Goal: Task Accomplishment & Management: Manage account settings

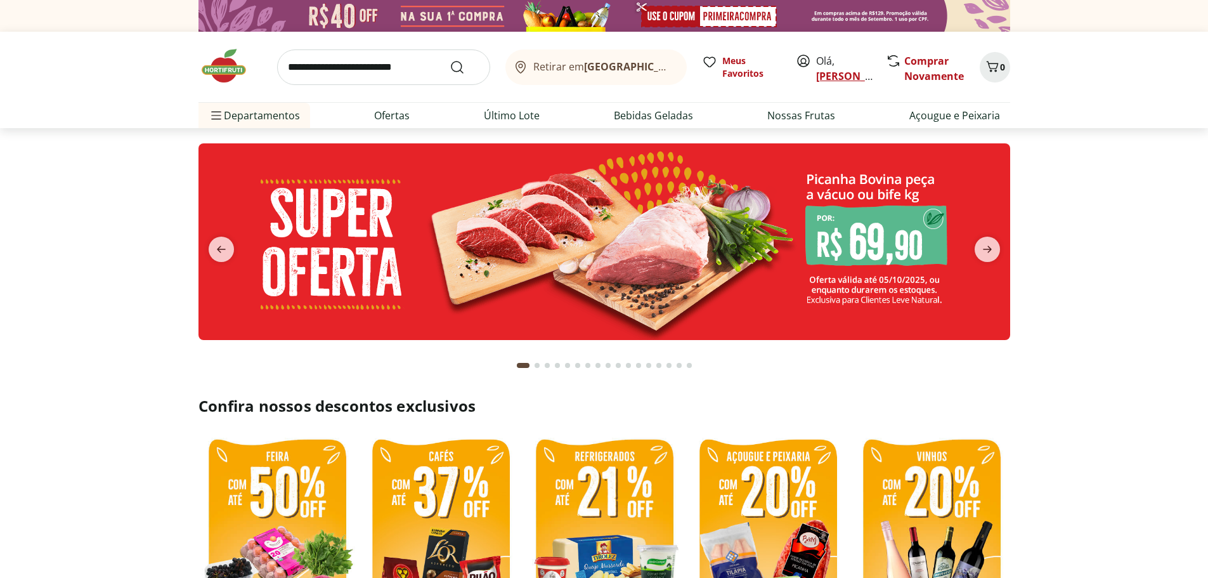
click at [823, 74] on link "[PERSON_NAME]" at bounding box center [857, 76] width 82 height 14
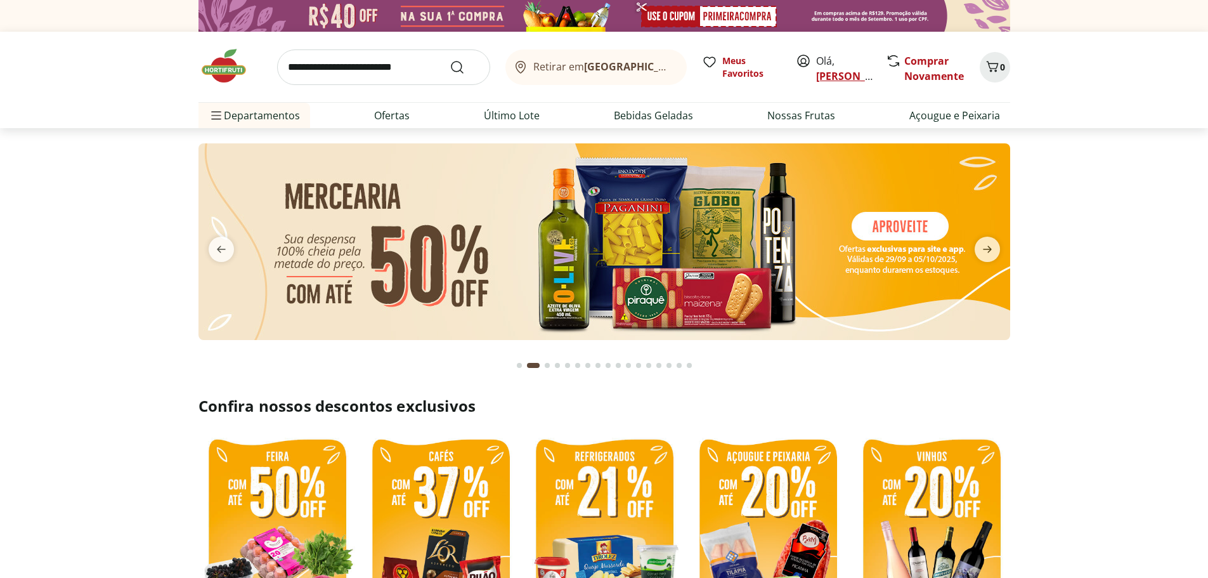
click at [829, 78] on link "[PERSON_NAME]" at bounding box center [857, 76] width 82 height 14
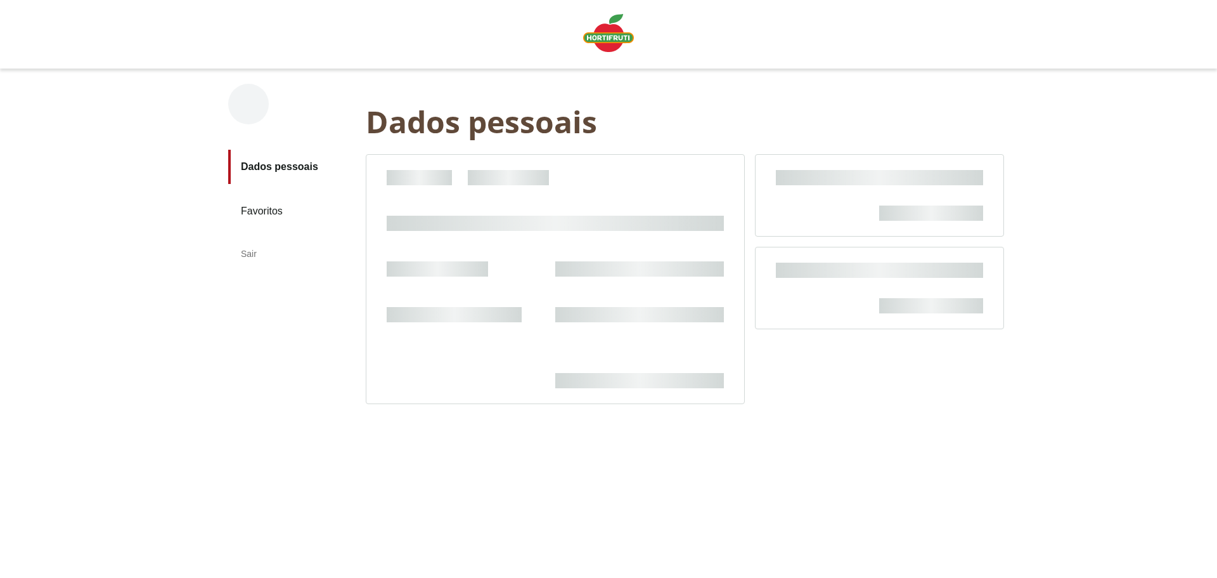
click at [823, 77] on div "Dados pessoais Favoritos Sair Voltar Dados pessoais Dados pessoais" at bounding box center [608, 268] width 811 height 401
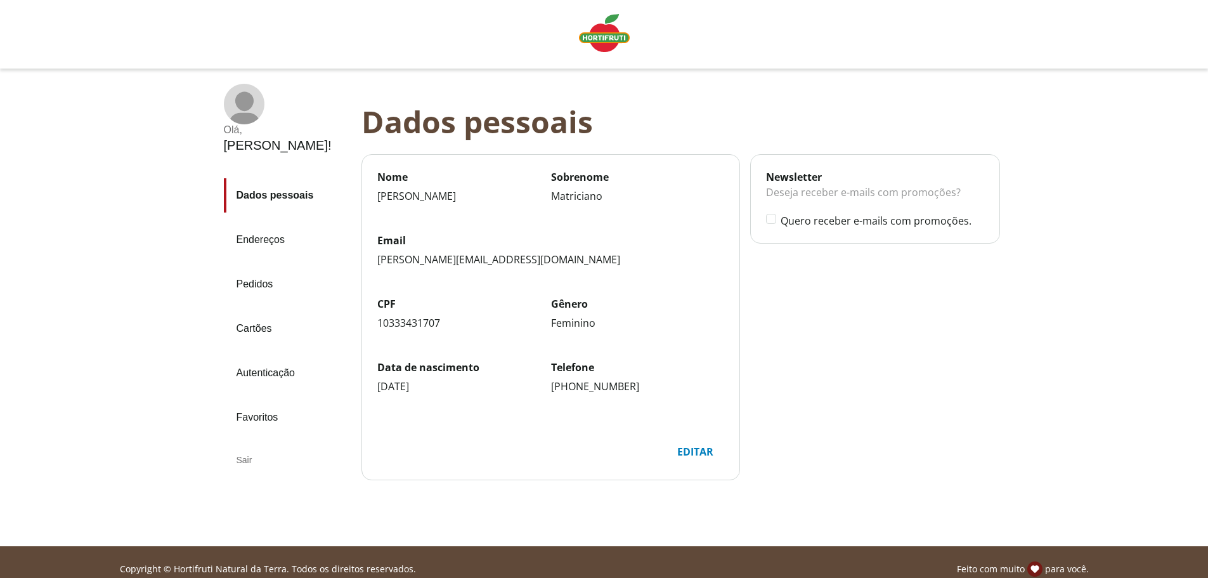
click at [273, 267] on link "Pedidos" at bounding box center [287, 284] width 127 height 34
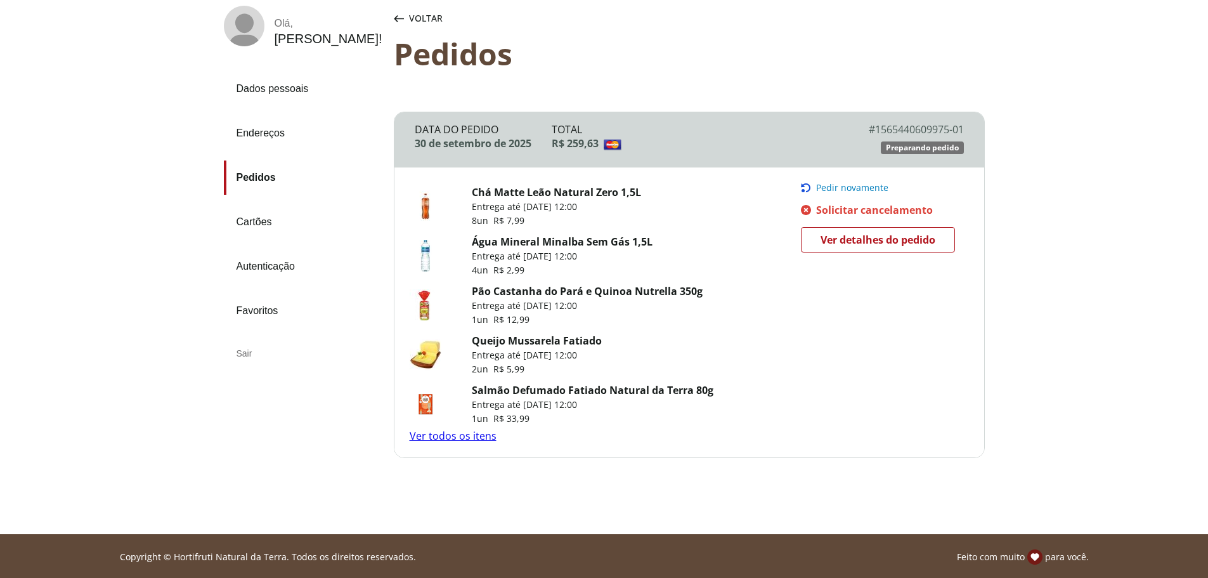
scroll to position [80, 0]
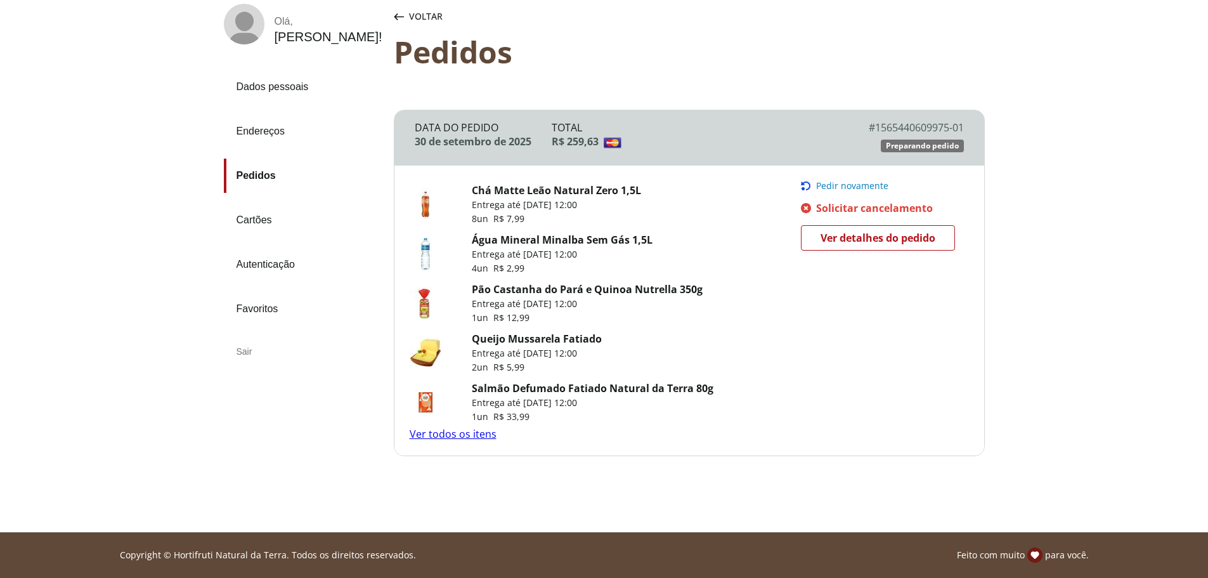
click at [243, 29] on icon at bounding box center [244, 21] width 18 height 20
click at [404, 18] on div "Voltar" at bounding box center [418, 16] width 54 height 25
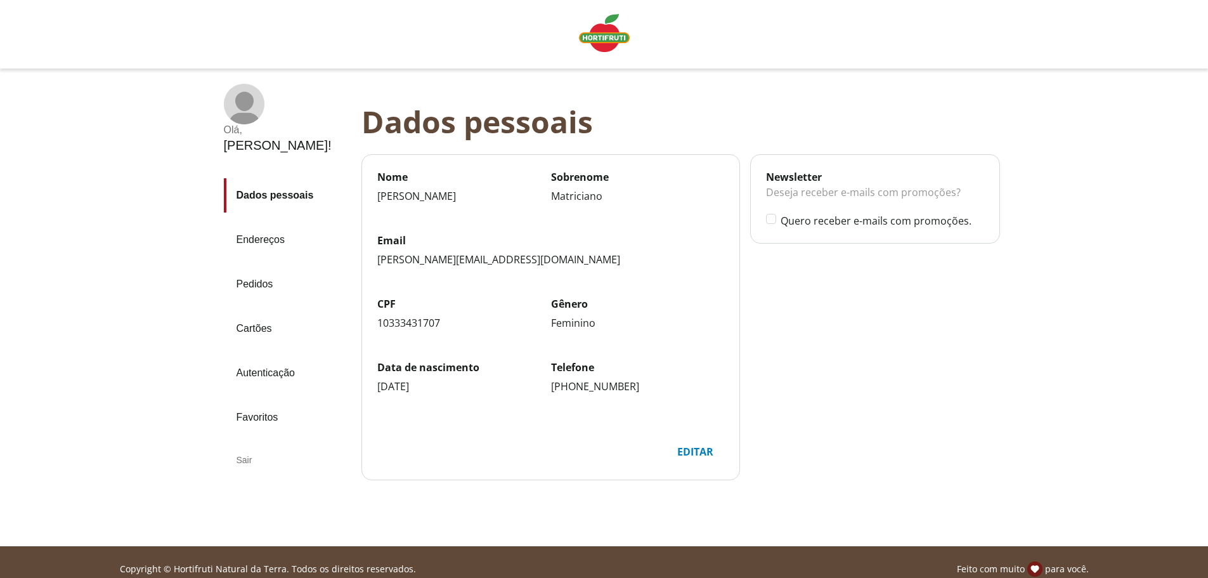
click at [610, 35] on img "Linha de sessão" at bounding box center [604, 33] width 51 height 38
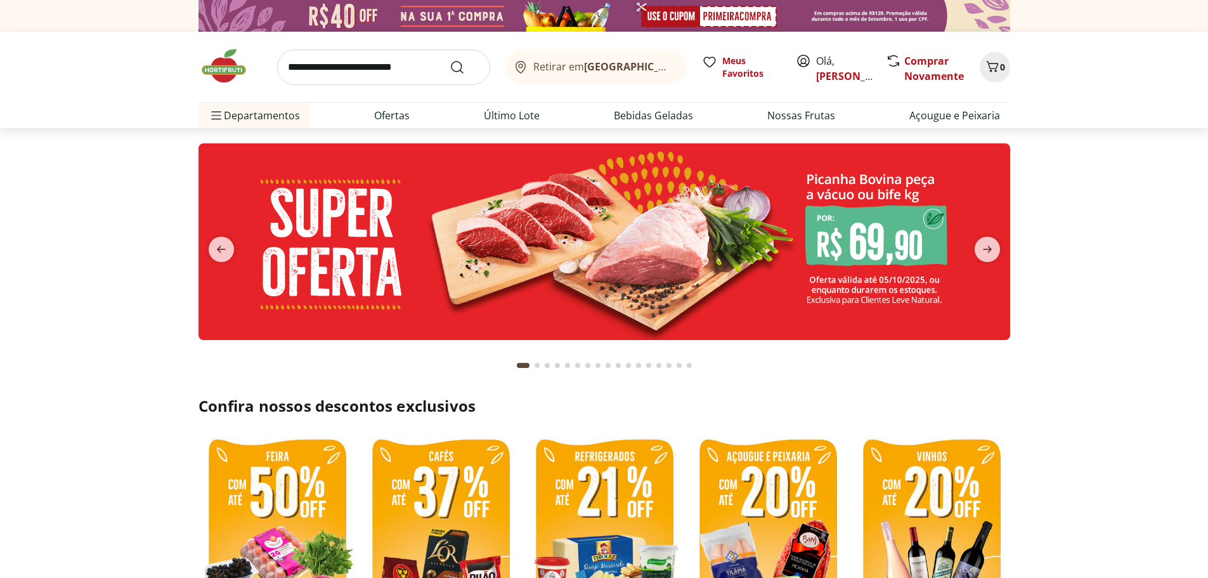
click at [1000, 245] on button "next" at bounding box center [987, 248] width 46 height 25
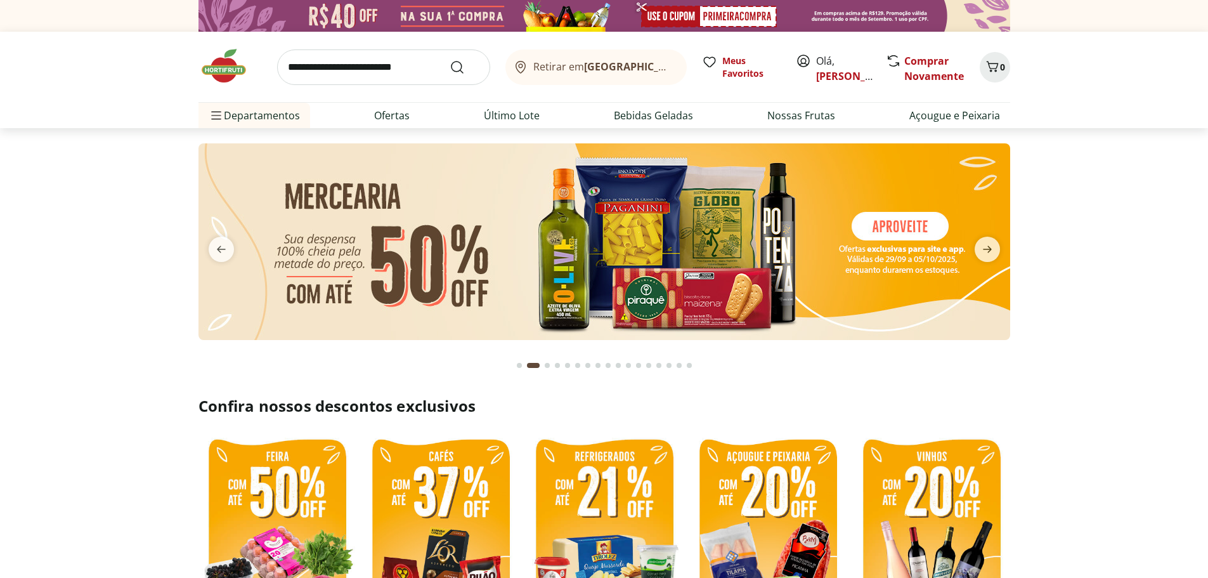
click at [1000, 245] on button "next" at bounding box center [987, 248] width 46 height 25
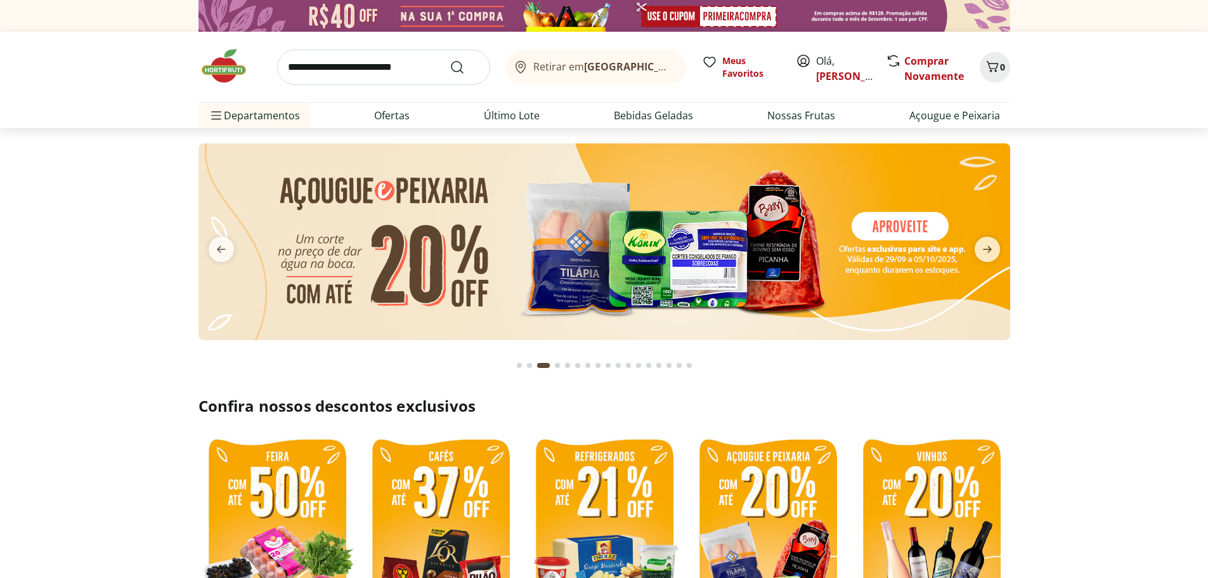
click at [1000, 245] on button "next" at bounding box center [987, 248] width 46 height 25
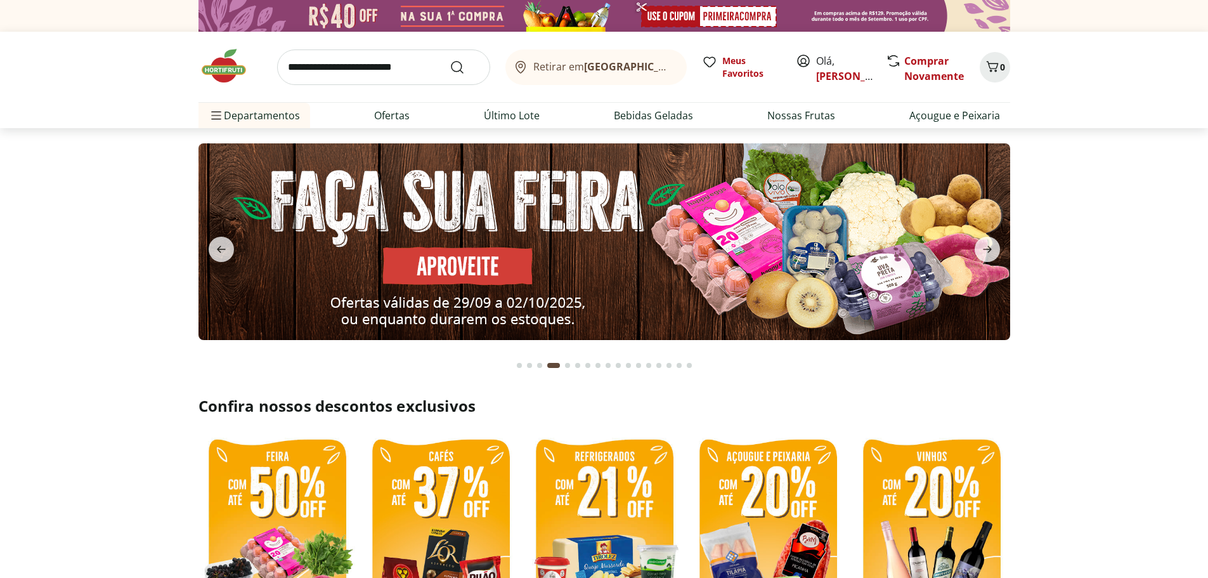
click at [1000, 245] on button "next" at bounding box center [987, 248] width 46 height 25
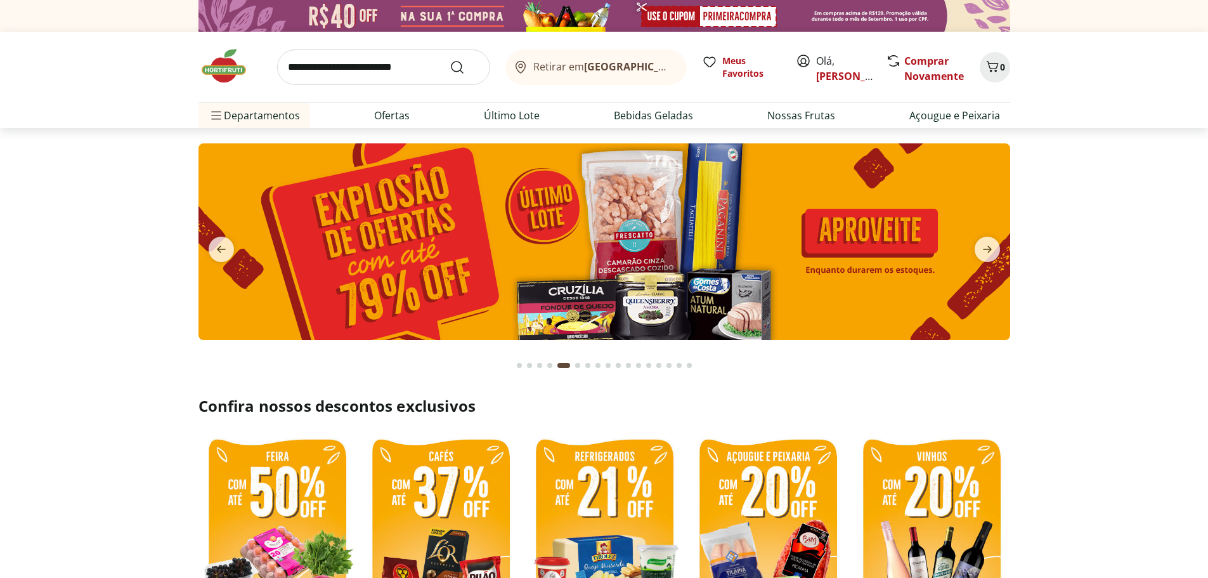
click at [1000, 245] on button "next" at bounding box center [987, 248] width 46 height 25
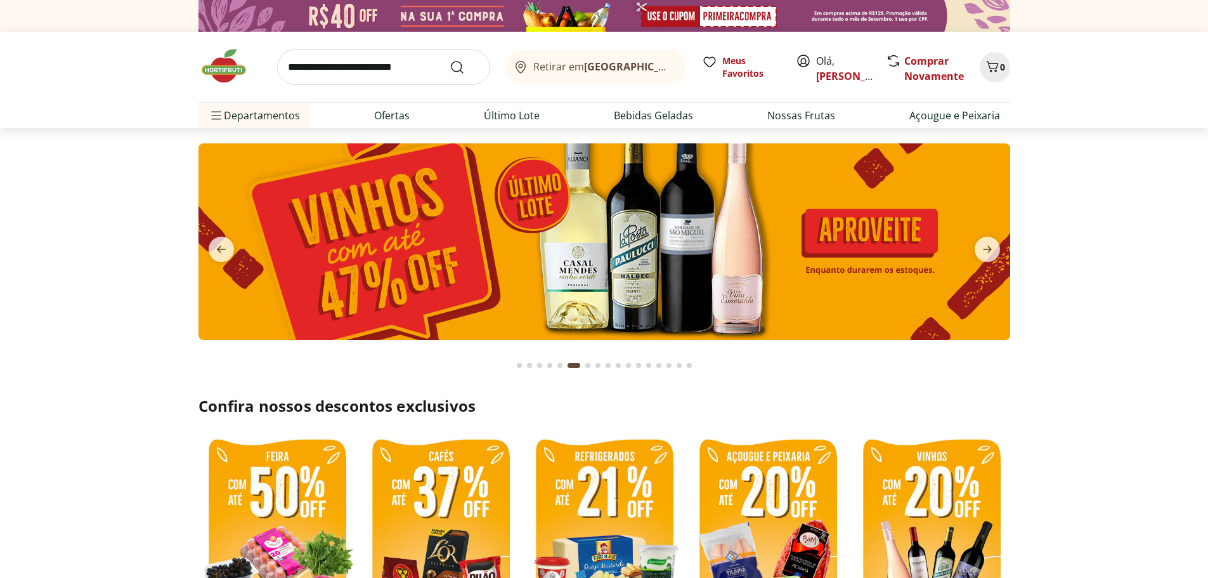
click at [1000, 245] on button "next" at bounding box center [987, 248] width 46 height 25
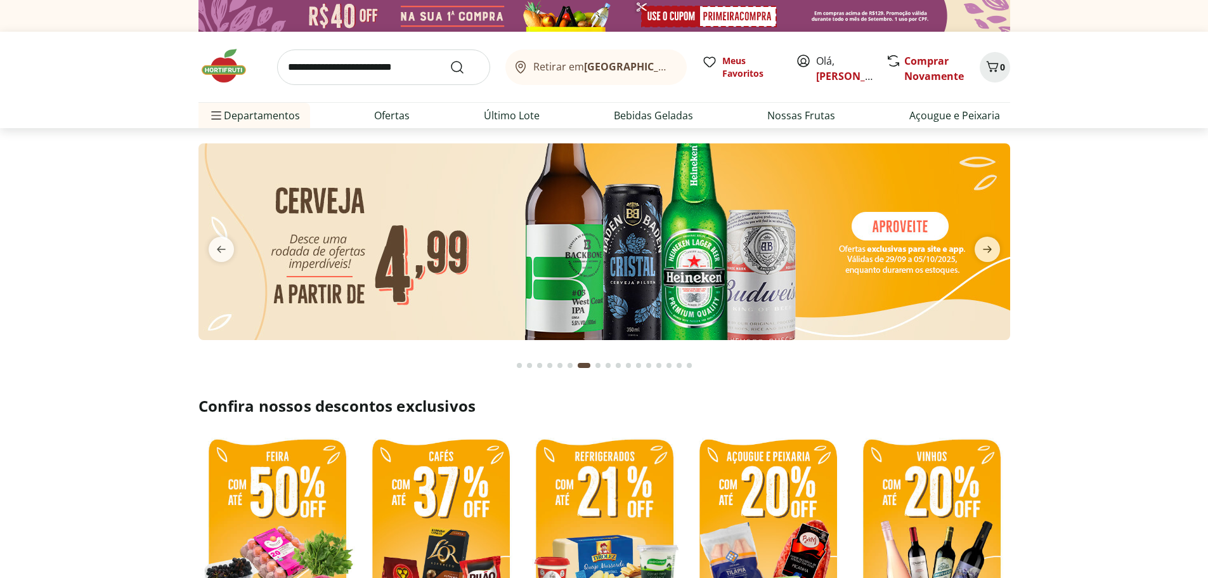
click at [1000, 245] on button "next" at bounding box center [987, 248] width 46 height 25
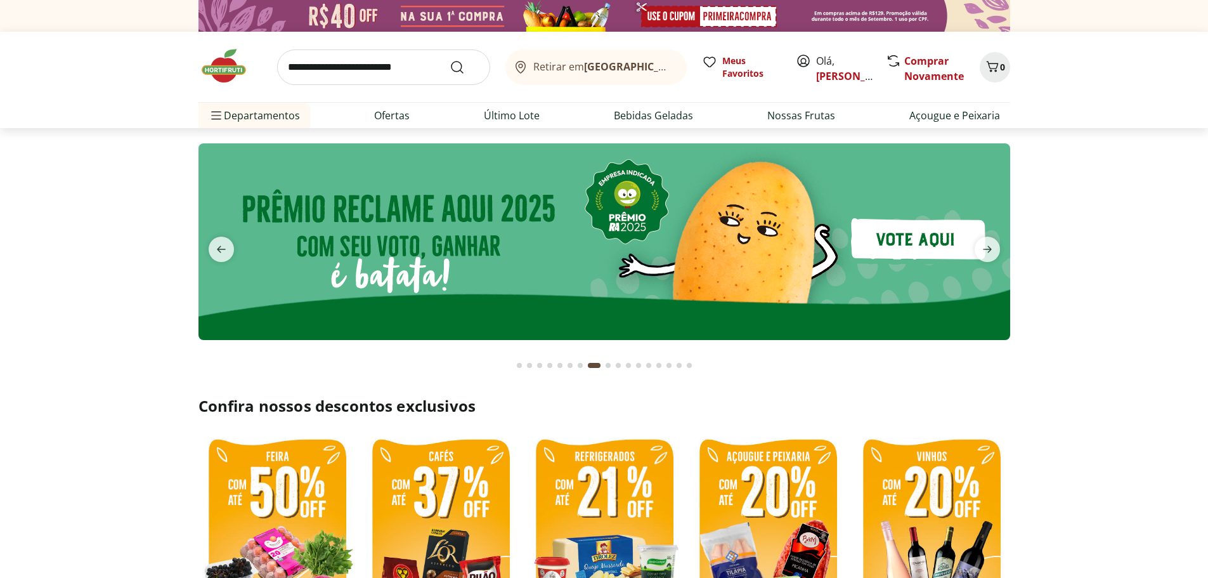
click at [1000, 245] on button "next" at bounding box center [987, 248] width 46 height 25
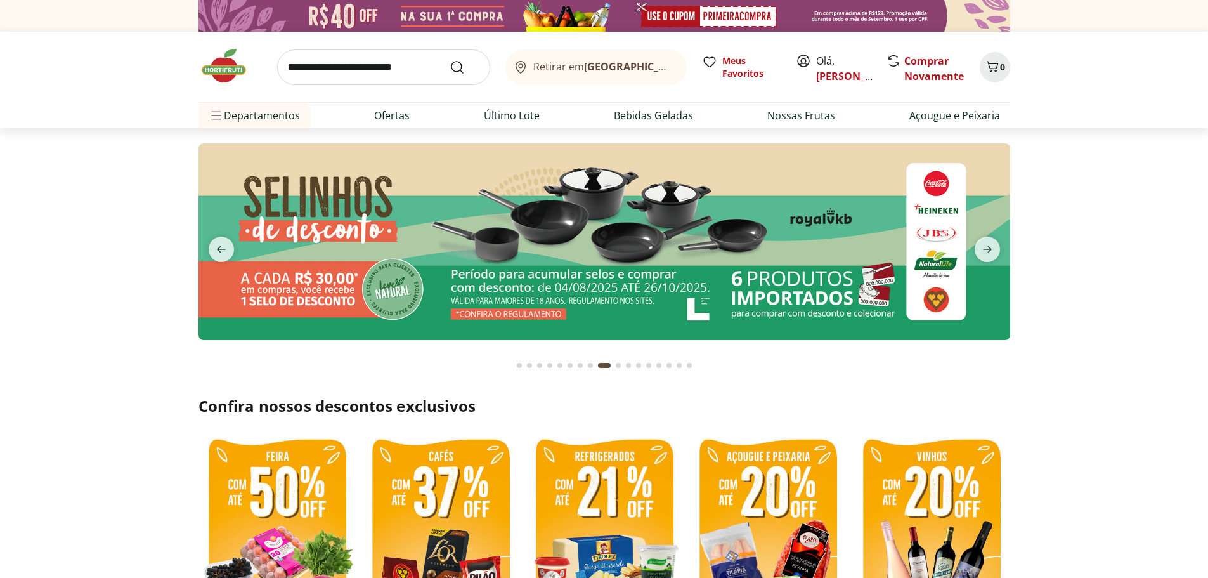
click at [664, 236] on img at bounding box center [603, 241] width 811 height 197
